Goal: Task Accomplishment & Management: Manage account settings

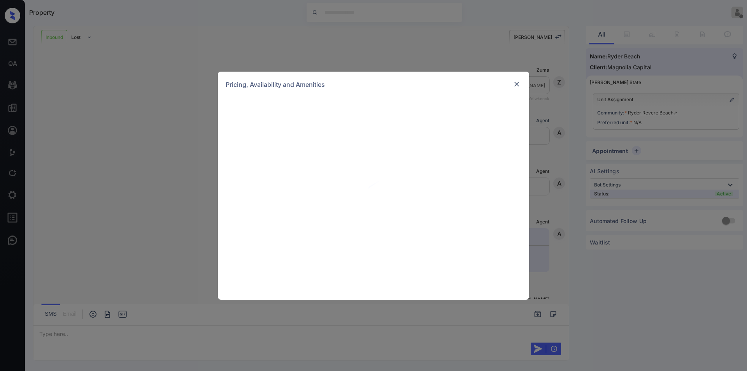
scroll to position [116, 0]
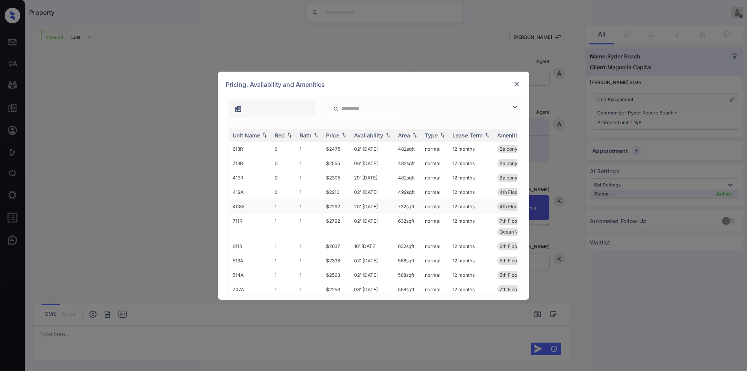
click at [405, 208] on td "732 sqft" at bounding box center [408, 206] width 27 height 14
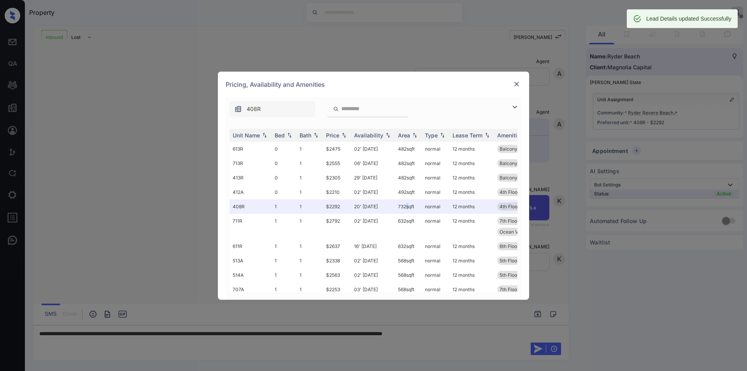
click at [518, 82] on img at bounding box center [517, 84] width 8 height 8
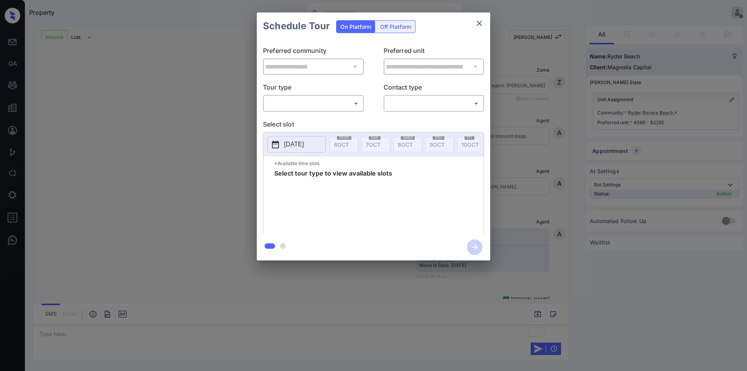
scroll to position [166, 0]
click at [312, 96] on div "​ ​" at bounding box center [313, 103] width 101 height 17
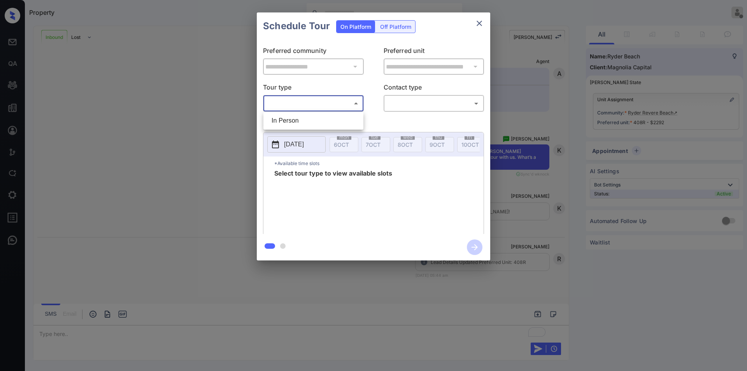
click at [310, 102] on body "Property Ryan Guarin Offline Set yourself online Set yourself on break Profile …" at bounding box center [373, 185] width 747 height 371
click at [301, 121] on li "In Person" at bounding box center [313, 121] width 96 height 14
type input "********"
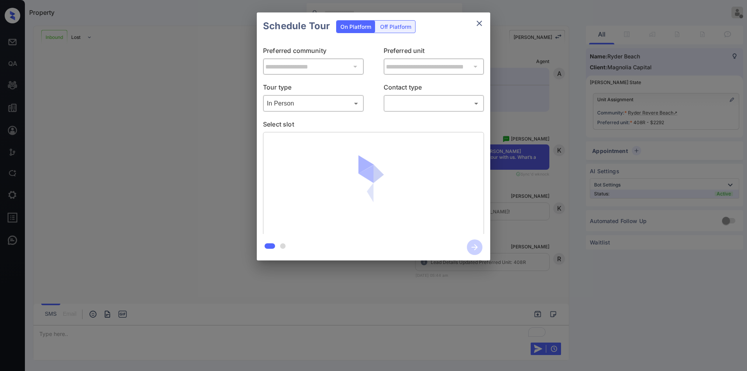
click at [428, 105] on body "Property Ryan Guarin Offline Set yourself online Set yourself on break Profile …" at bounding box center [373, 185] width 747 height 371
click at [419, 133] on li "Text" at bounding box center [433, 135] width 96 height 14
type input "****"
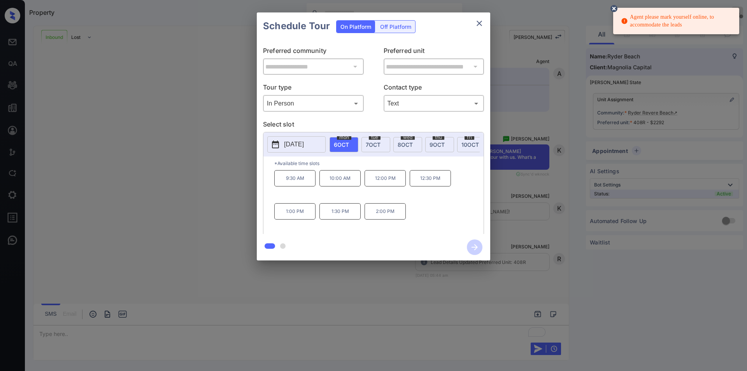
drag, startPoint x: 518, startPoint y: 101, endPoint x: 447, endPoint y: 135, distance: 78.1
click at [447, 135] on div "2025-10-06 mon 6 OCT tue 7 OCT wed 8 OCT thu 9 OCT fri 10 OCT sat 11 OCT sun 12…" at bounding box center [373, 144] width 220 height 24
click at [440, 140] on div "thu 9 OCT" at bounding box center [439, 144] width 29 height 15
click at [396, 203] on p "12:30 PM" at bounding box center [384, 200] width 41 height 16
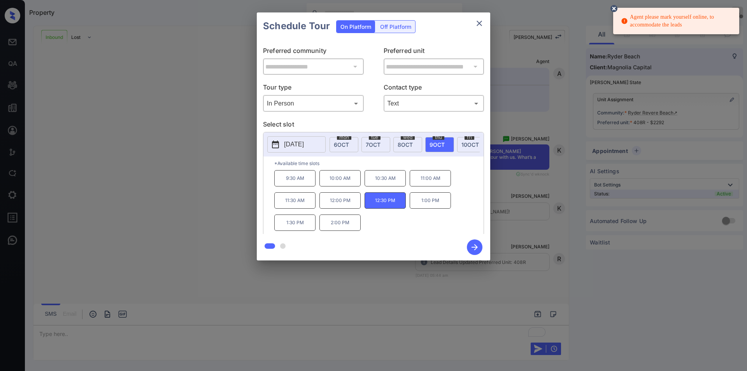
click at [472, 245] on icon "button" at bounding box center [475, 247] width 16 height 16
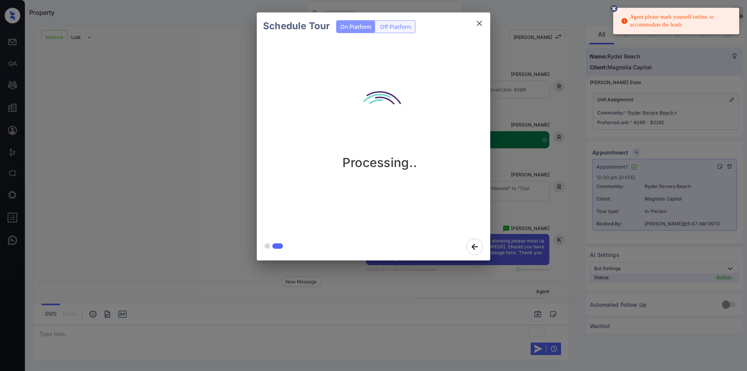
scroll to position [383, 0]
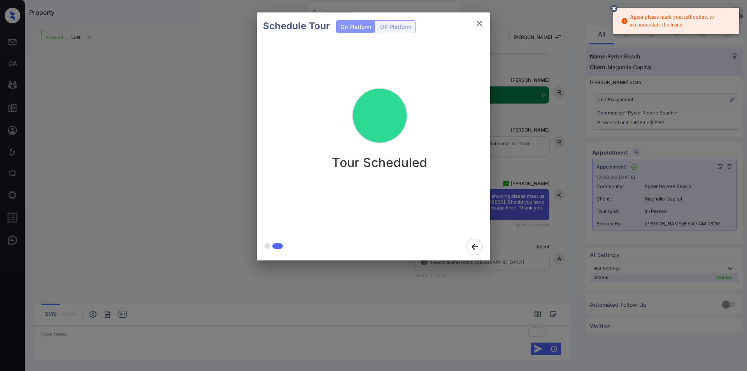
click at [614, 12] on icon at bounding box center [613, 8] width 7 height 7
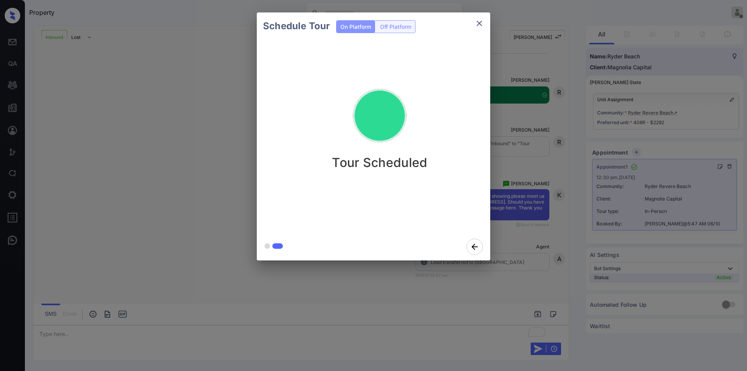
click at [475, 27] on icon "close" at bounding box center [479, 23] width 9 height 9
